Goal: Entertainment & Leisure: Consume media (video, audio)

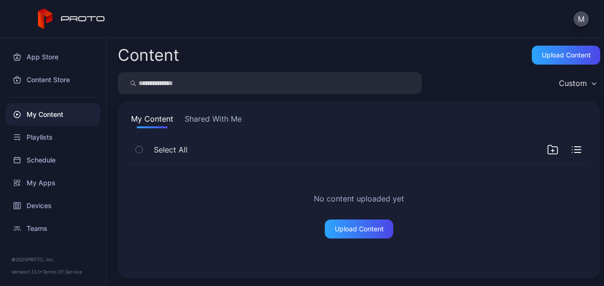
click at [204, 115] on button "Shared With Me" at bounding box center [213, 120] width 61 height 15
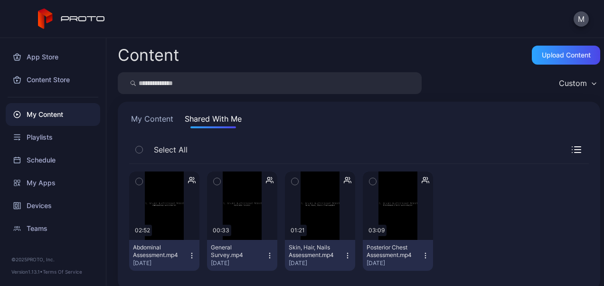
click at [229, 250] on div "General Survey.mp4" at bounding box center [237, 251] width 52 height 15
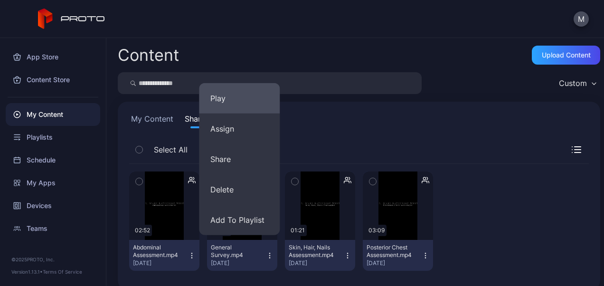
click at [216, 98] on button "Play" at bounding box center [239, 98] width 81 height 30
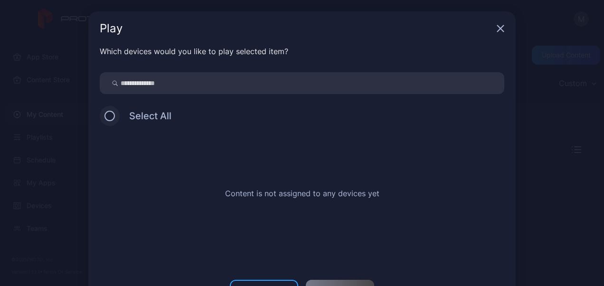
click at [104, 116] on button at bounding box center [109, 116] width 10 height 10
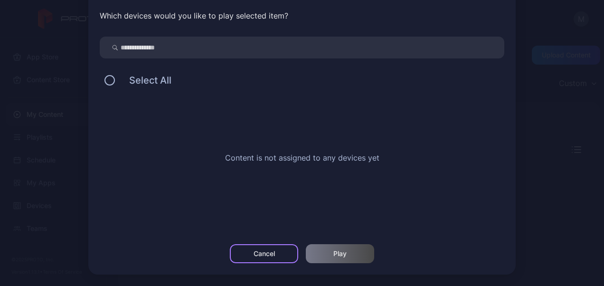
click at [254, 254] on div "Cancel" at bounding box center [264, 254] width 21 height 8
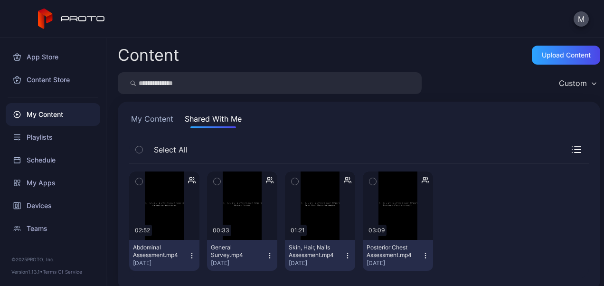
click at [229, 253] on div "General Survey.mp4" at bounding box center [237, 251] width 52 height 15
click at [34, 140] on div "Playlists" at bounding box center [53, 137] width 94 height 23
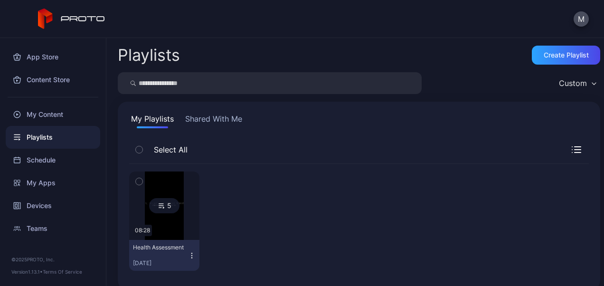
click at [160, 210] on icon at bounding box center [162, 205] width 8 height 11
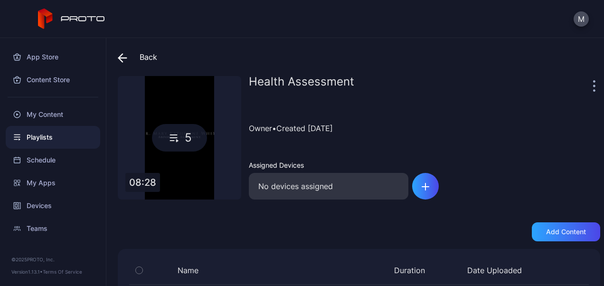
click at [187, 139] on div "5" at bounding box center [179, 138] width 55 height 28
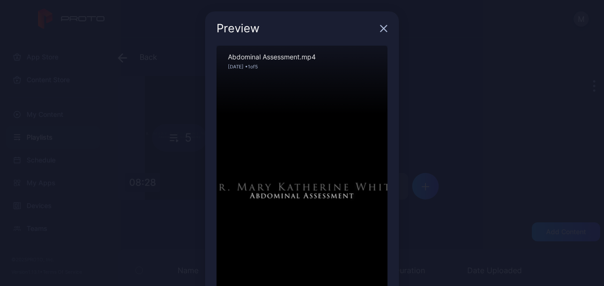
click at [378, 25] on div "Preview" at bounding box center [302, 28] width 194 height 34
click at [380, 30] on icon "button" at bounding box center [384, 29] width 8 height 8
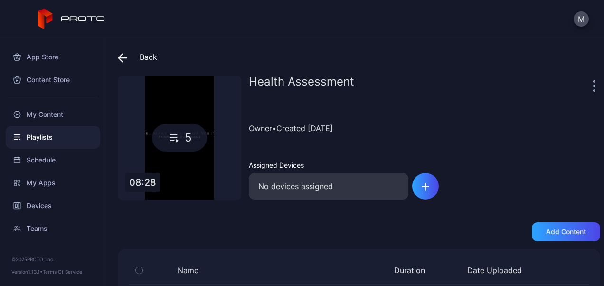
click at [178, 140] on icon at bounding box center [174, 137] width 14 height 11
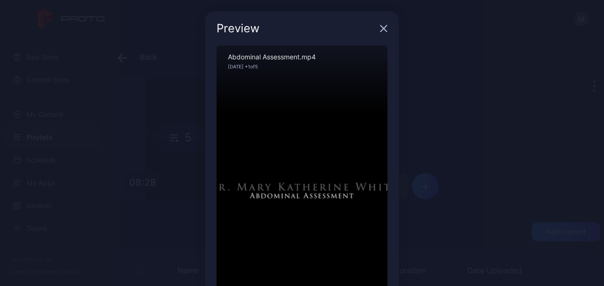
click at [381, 27] on icon "button" at bounding box center [384, 29] width 6 height 6
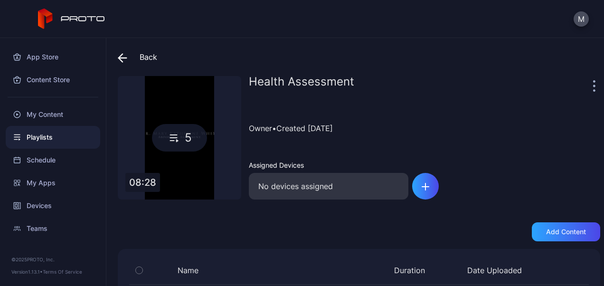
click at [593, 83] on icon "button" at bounding box center [594, 85] width 2 height 11
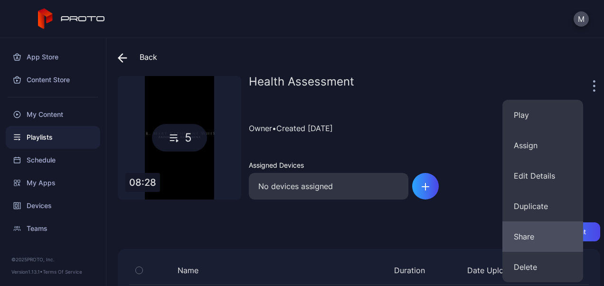
click at [528, 239] on button "Share" at bounding box center [542, 236] width 81 height 30
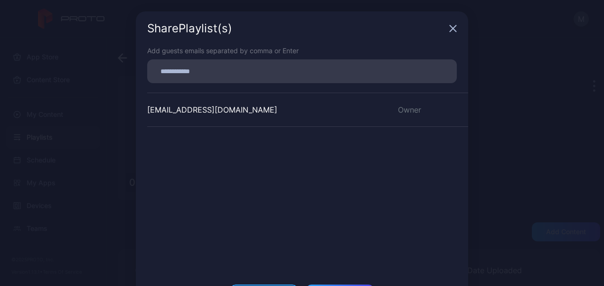
click at [449, 26] on icon "button" at bounding box center [453, 29] width 8 height 8
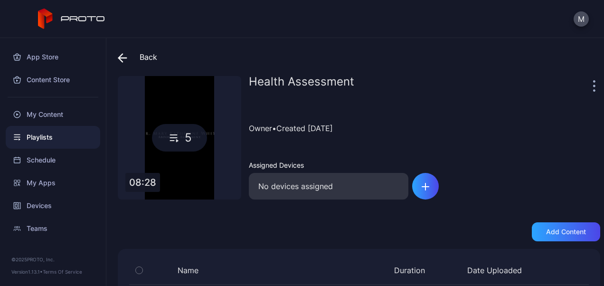
click at [141, 54] on div "Back" at bounding box center [137, 57] width 39 height 23
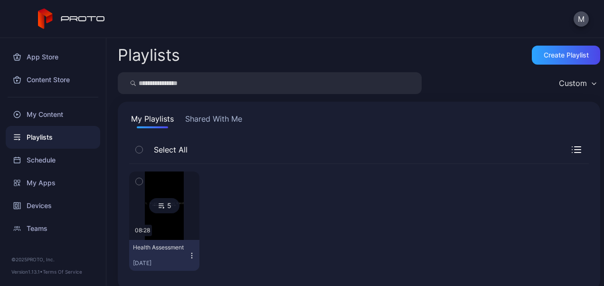
click at [220, 117] on button "Shared With Me" at bounding box center [213, 120] width 61 height 15
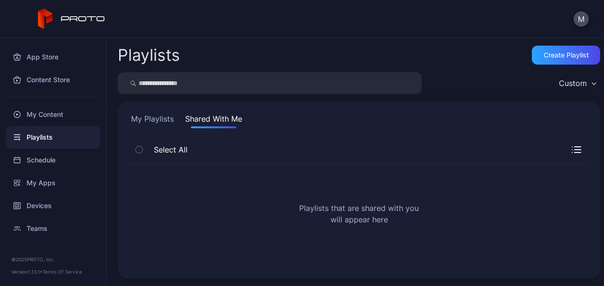
click at [220, 117] on button "Shared With Me" at bounding box center [213, 120] width 61 height 15
click at [39, 112] on div "My Content" at bounding box center [53, 114] width 94 height 23
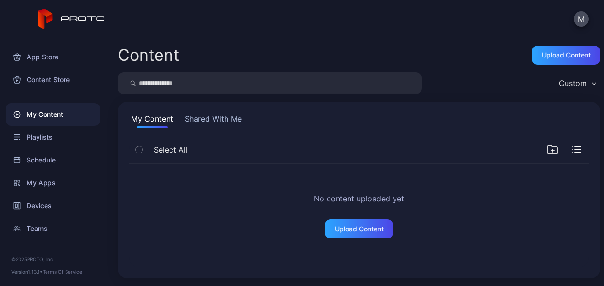
click at [222, 115] on button "Shared With Me" at bounding box center [213, 120] width 61 height 15
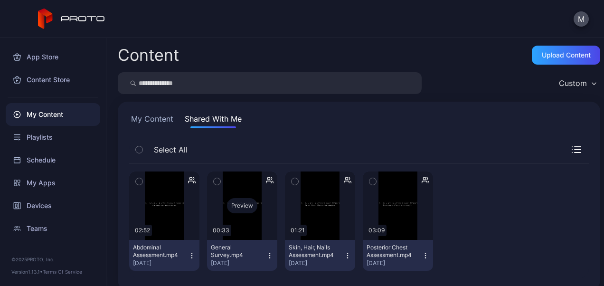
scroll to position [11, 0]
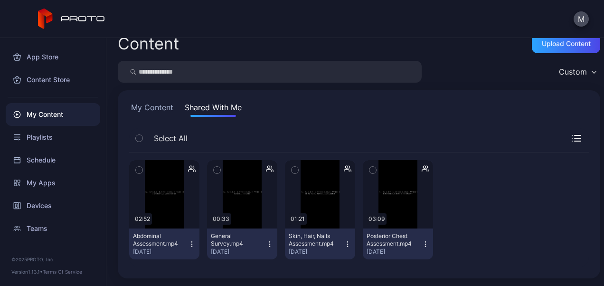
click at [266, 243] on icon "button" at bounding box center [270, 244] width 8 height 8
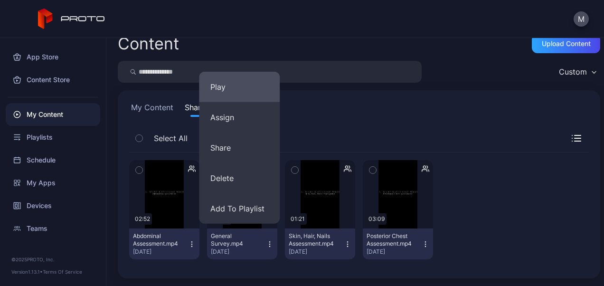
click at [223, 90] on button "Play" at bounding box center [239, 87] width 81 height 30
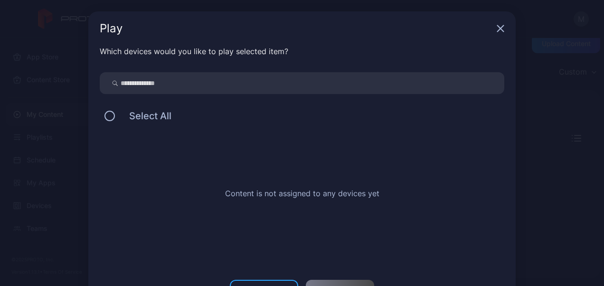
scroll to position [36, 0]
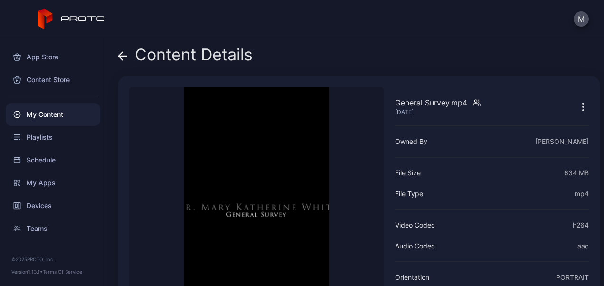
scroll to position [106, 0]
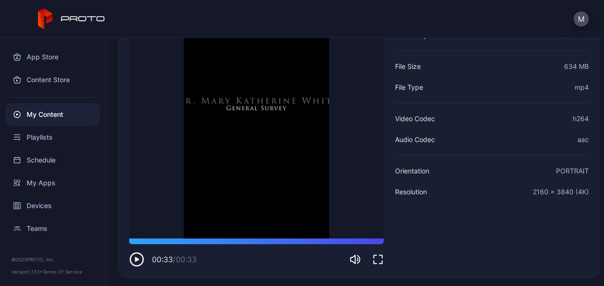
click at [136, 255] on icon "button" at bounding box center [136, 259] width 15 height 15
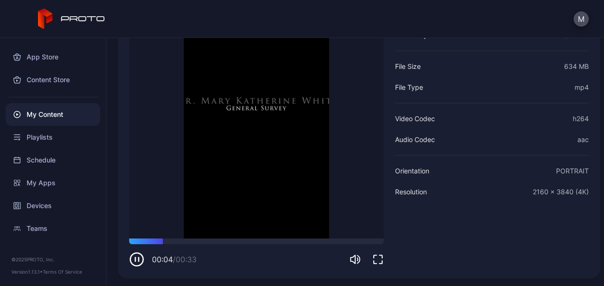
scroll to position [31, 0]
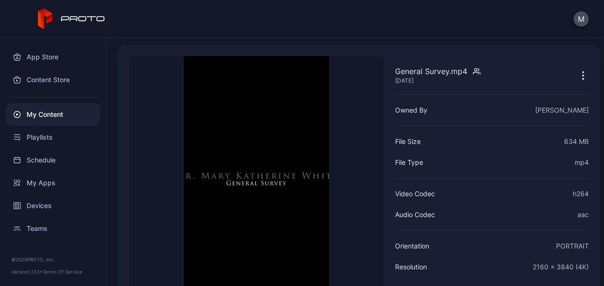
click at [46, 114] on div "My Content" at bounding box center [53, 114] width 94 height 23
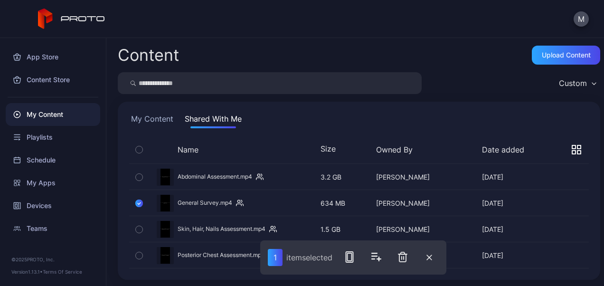
click at [140, 227] on icon "button" at bounding box center [139, 229] width 7 height 10
click at [247, 225] on div "Preview" at bounding box center [359, 228] width 460 height 25
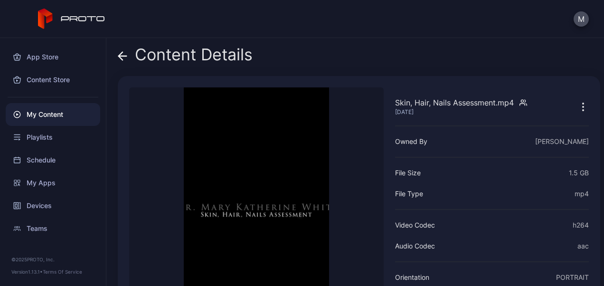
click at [121, 52] on icon at bounding box center [122, 55] width 9 height 9
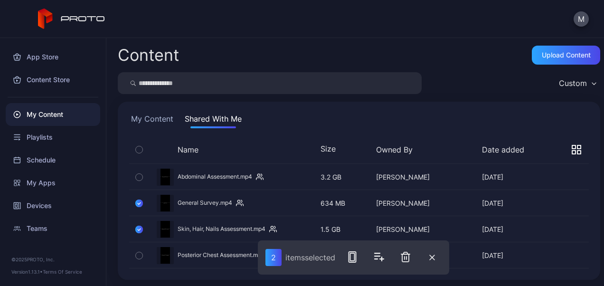
click at [211, 251] on div "Preview" at bounding box center [359, 255] width 460 height 25
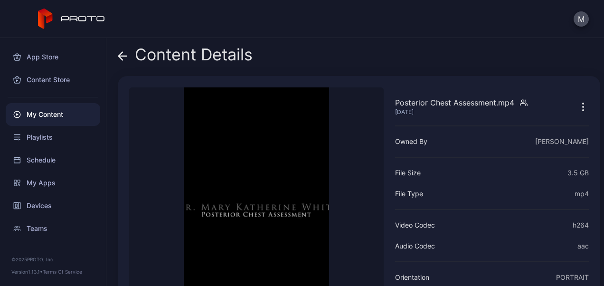
click at [123, 53] on icon at bounding box center [122, 55] width 9 height 9
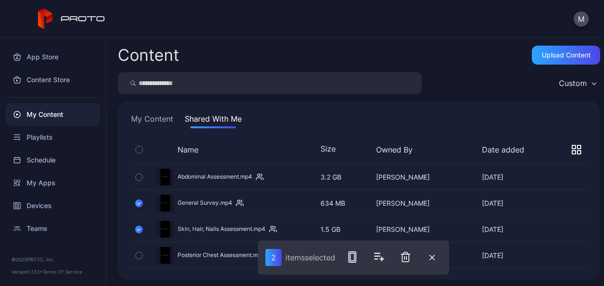
click at [141, 200] on icon "button" at bounding box center [139, 203] width 8 height 10
click at [138, 227] on icon "button" at bounding box center [139, 229] width 8 height 10
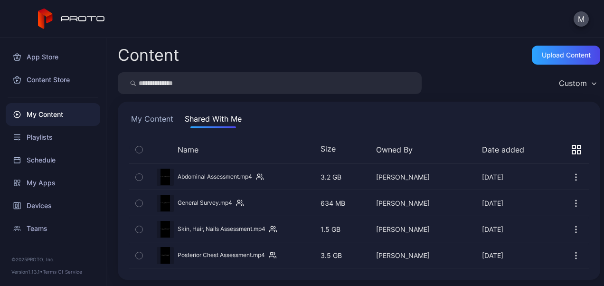
click at [571, 202] on icon "button" at bounding box center [575, 202] width 9 height 9
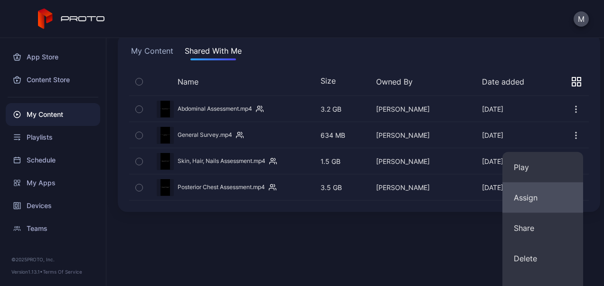
scroll to position [85, 0]
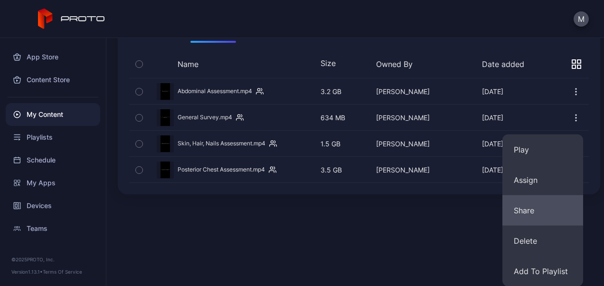
click at [531, 211] on button "Share" at bounding box center [542, 210] width 81 height 30
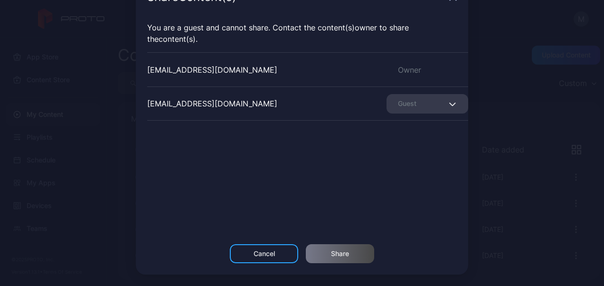
scroll to position [31, 0]
click at [449, 105] on icon "button" at bounding box center [452, 105] width 7 height 4
click at [436, 198] on div "You are a guest and cannot share. Contact the Content (s) owner to share the Co…" at bounding box center [302, 130] width 332 height 230
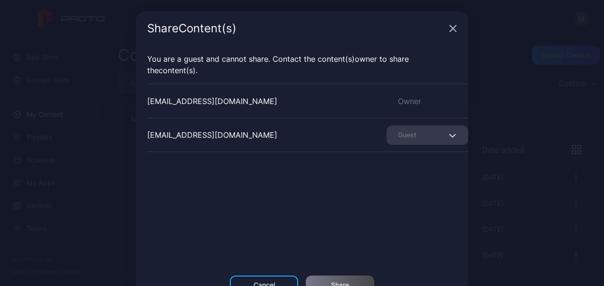
scroll to position [0, 0]
click at [449, 28] on icon "button" at bounding box center [453, 28] width 8 height 8
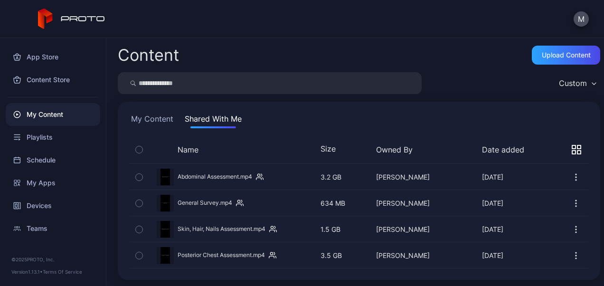
click at [331, 151] on div "Size" at bounding box center [339, 149] width 38 height 11
